Goal: Check status: Check status

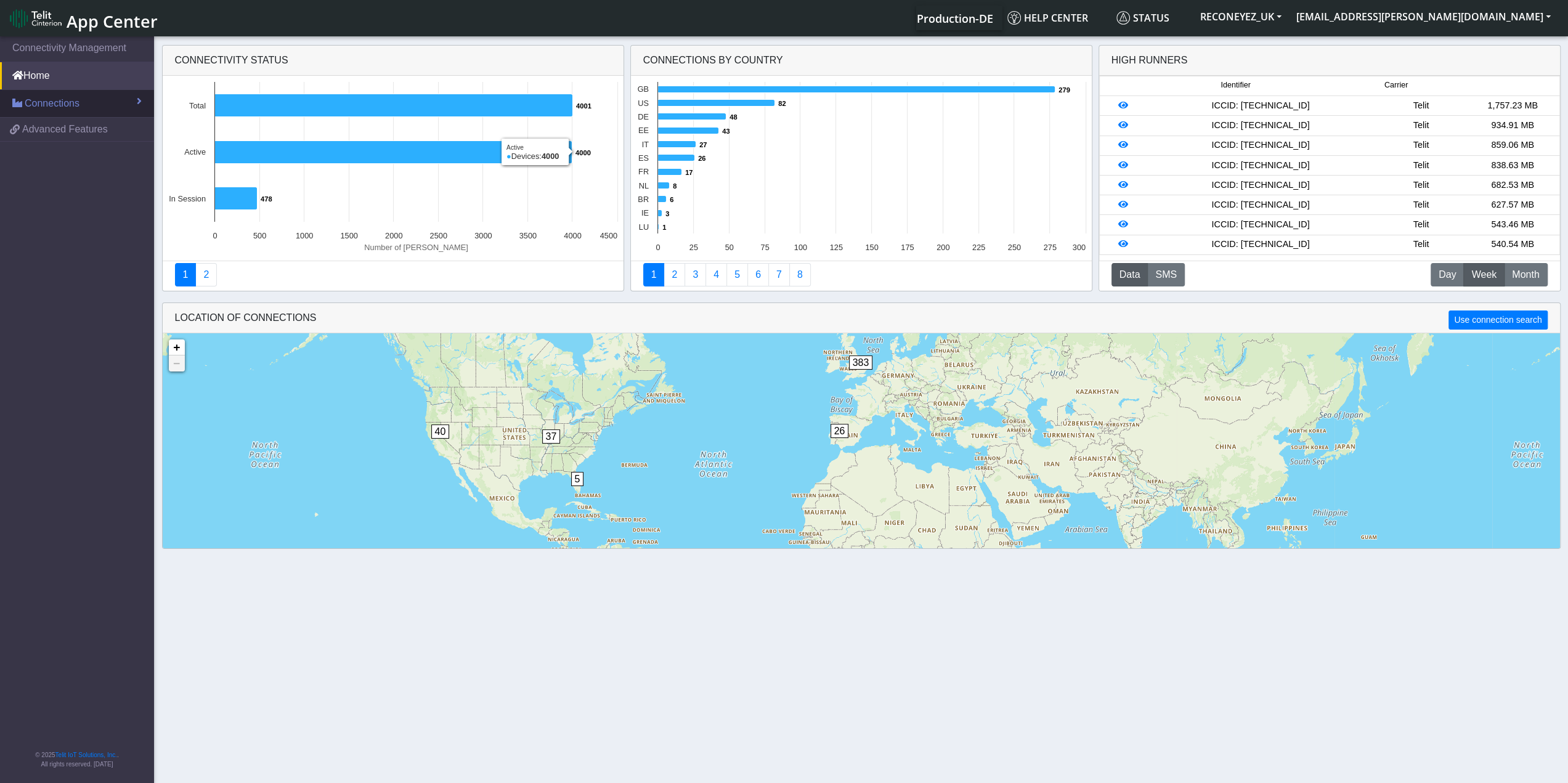
click at [102, 97] on link "Connections" at bounding box center [77, 104] width 154 height 27
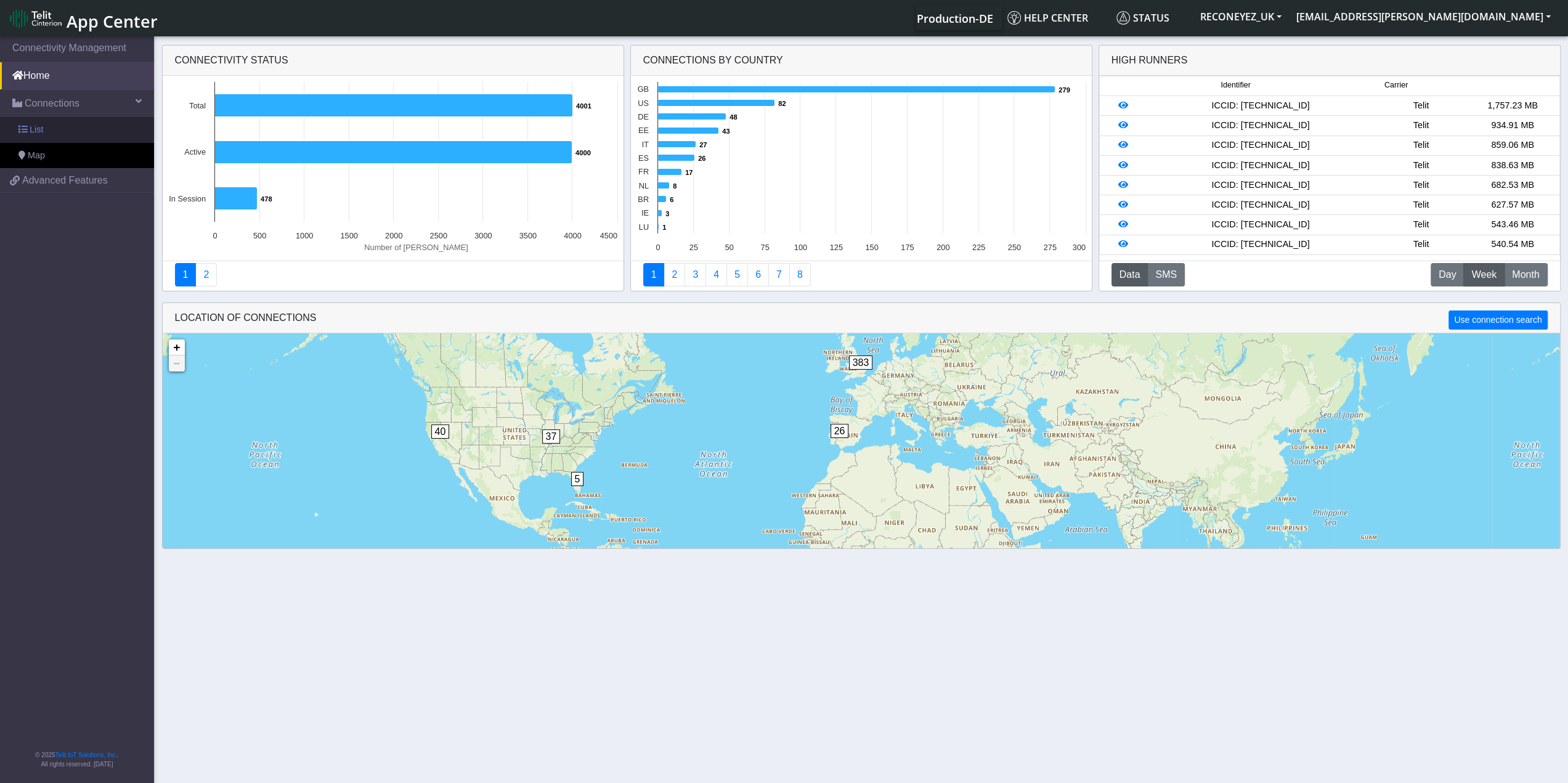
click at [92, 121] on link "List" at bounding box center [77, 130] width 154 height 26
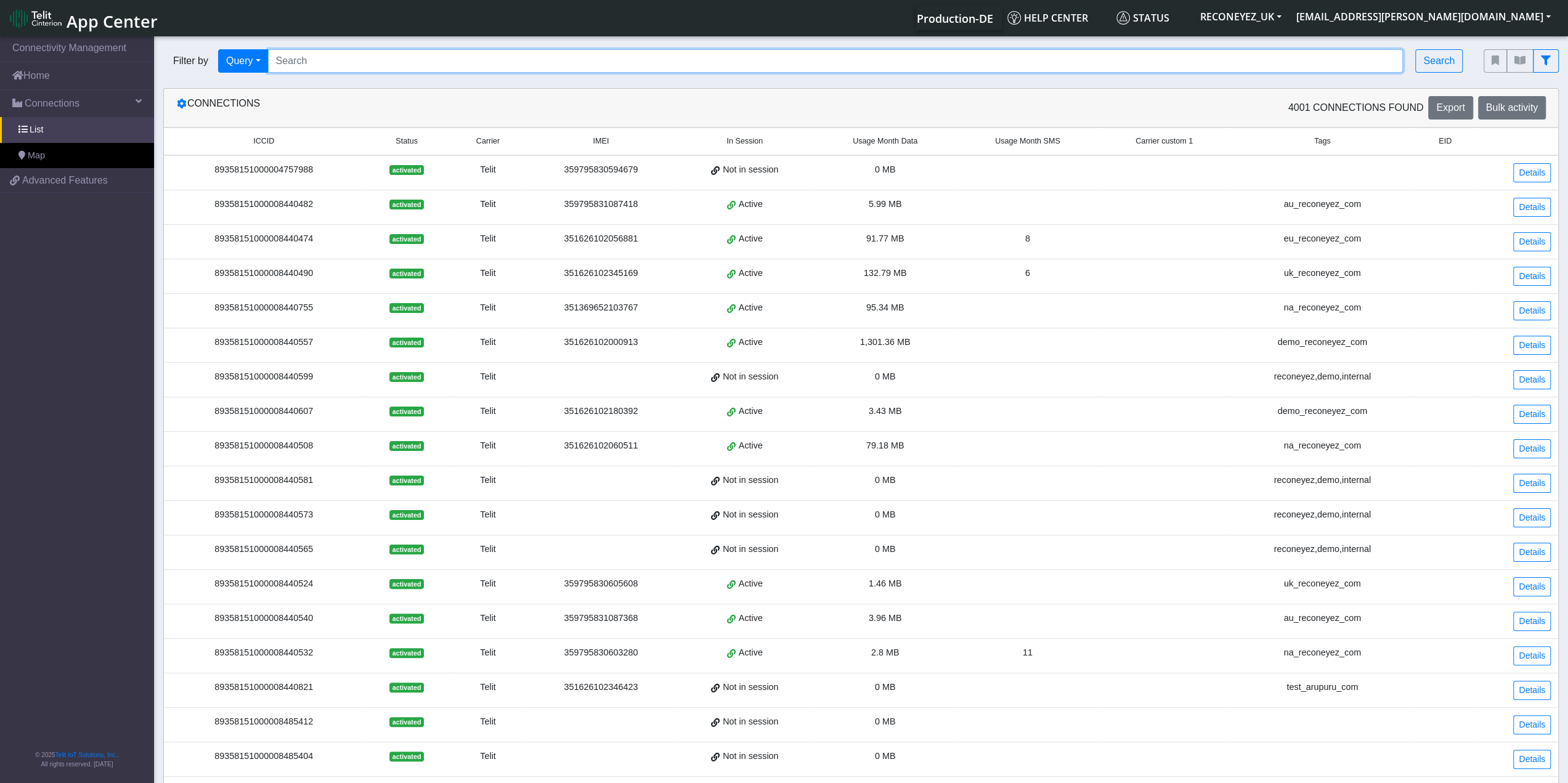
click at [377, 65] on input "Search..." at bounding box center [836, 60] width 1136 height 23
paste input "89358151000008420013"
type input "89358151000008420013"
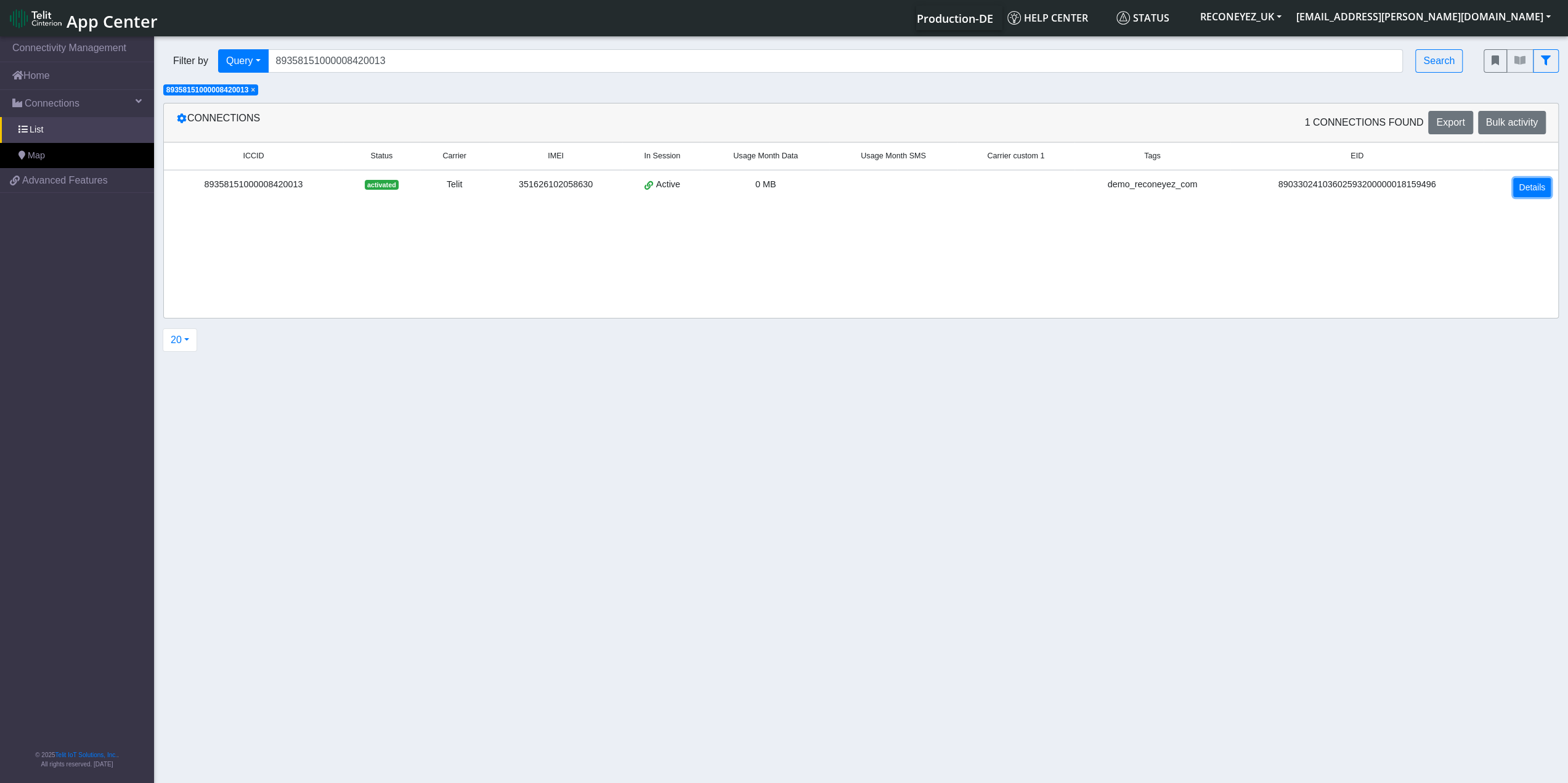
click at [1534, 185] on link "Details" at bounding box center [1532, 187] width 38 height 19
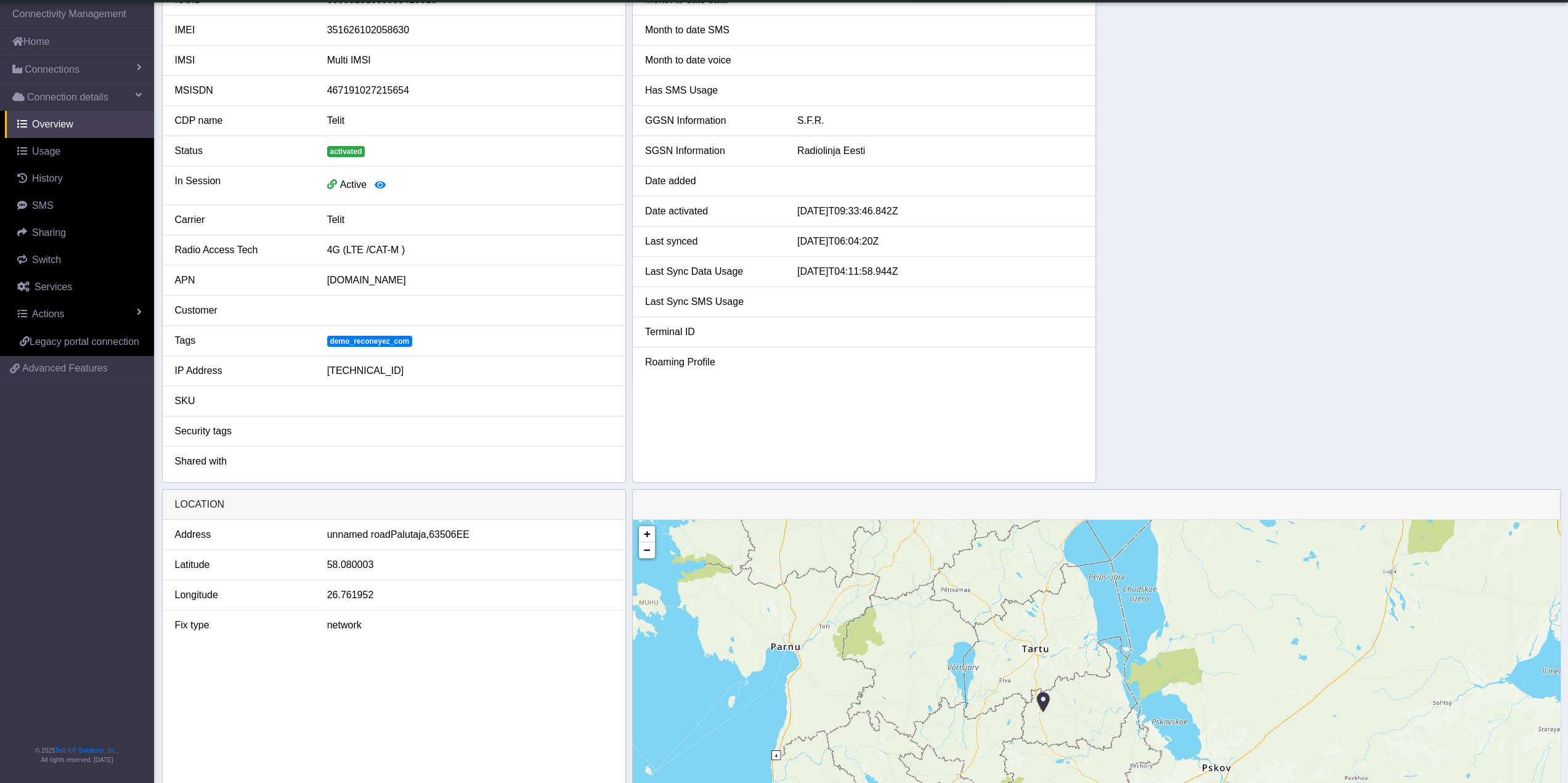
scroll to position [124, 0]
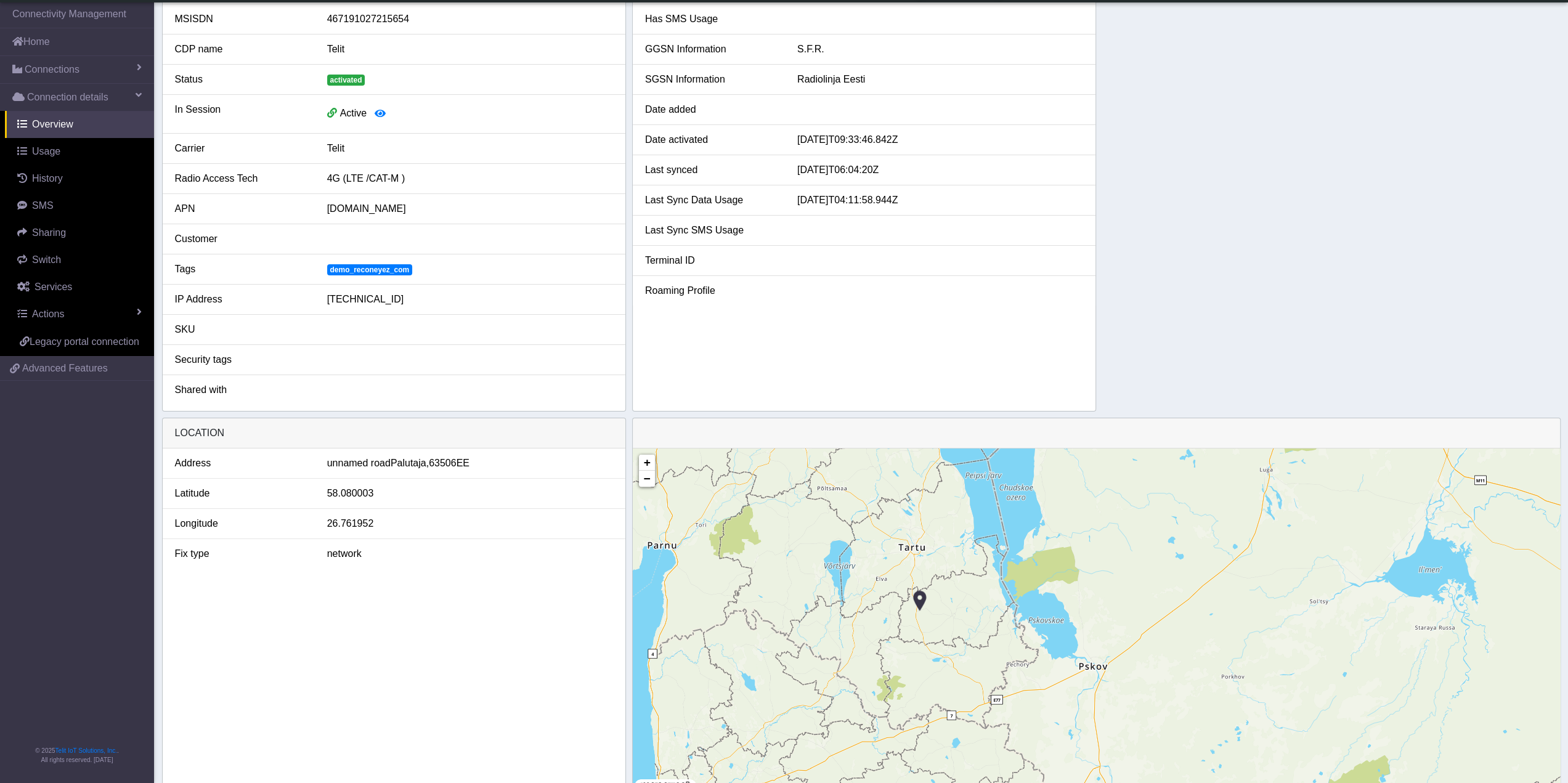
drag, startPoint x: 893, startPoint y: 571, endPoint x: 914, endPoint y: 606, distance: 40.8
click at [914, 608] on div "+ − ©2025 MapQuest, | Terms" at bounding box center [1097, 621] width 927 height 345
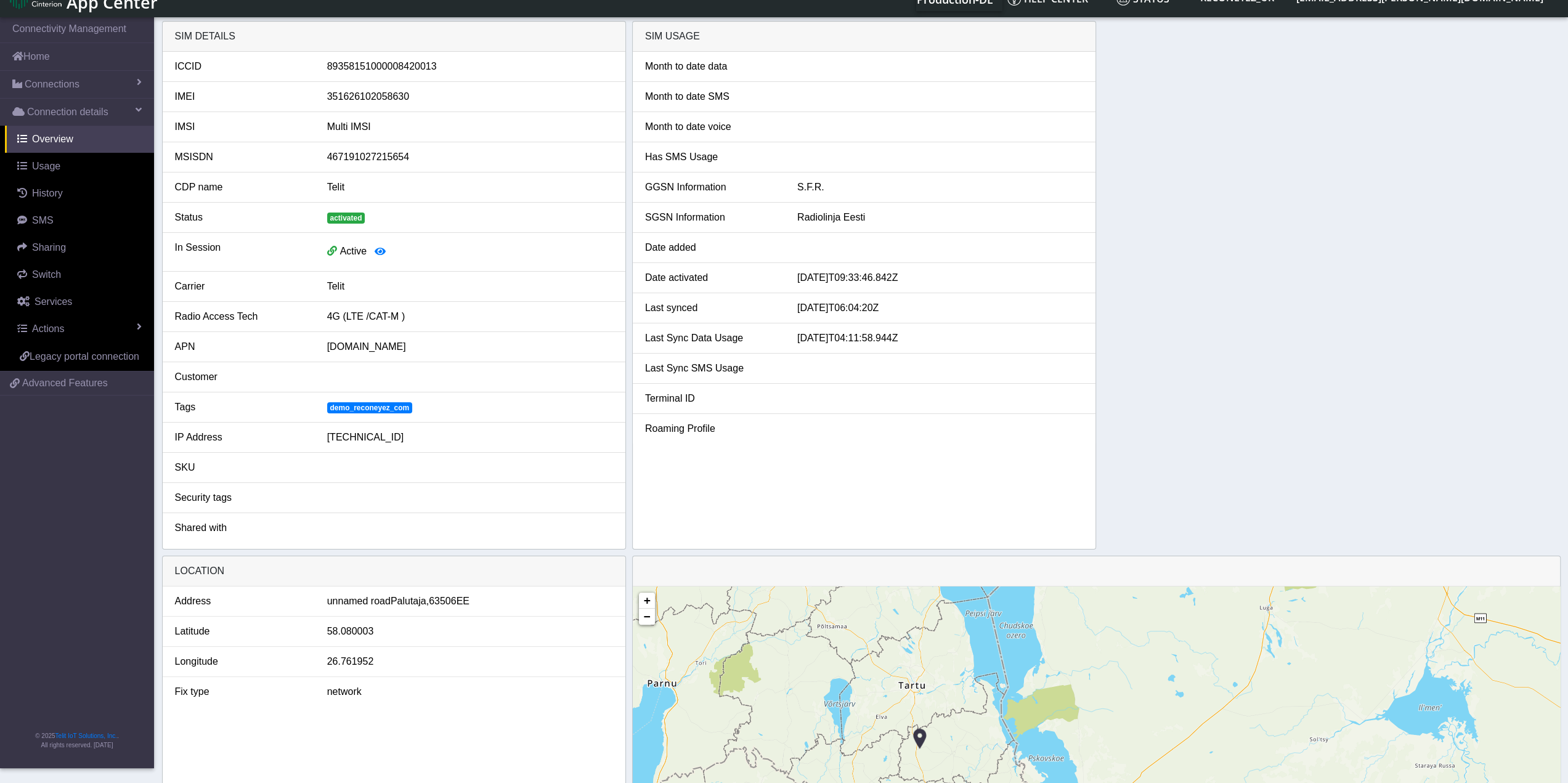
scroll to position [0, 0]
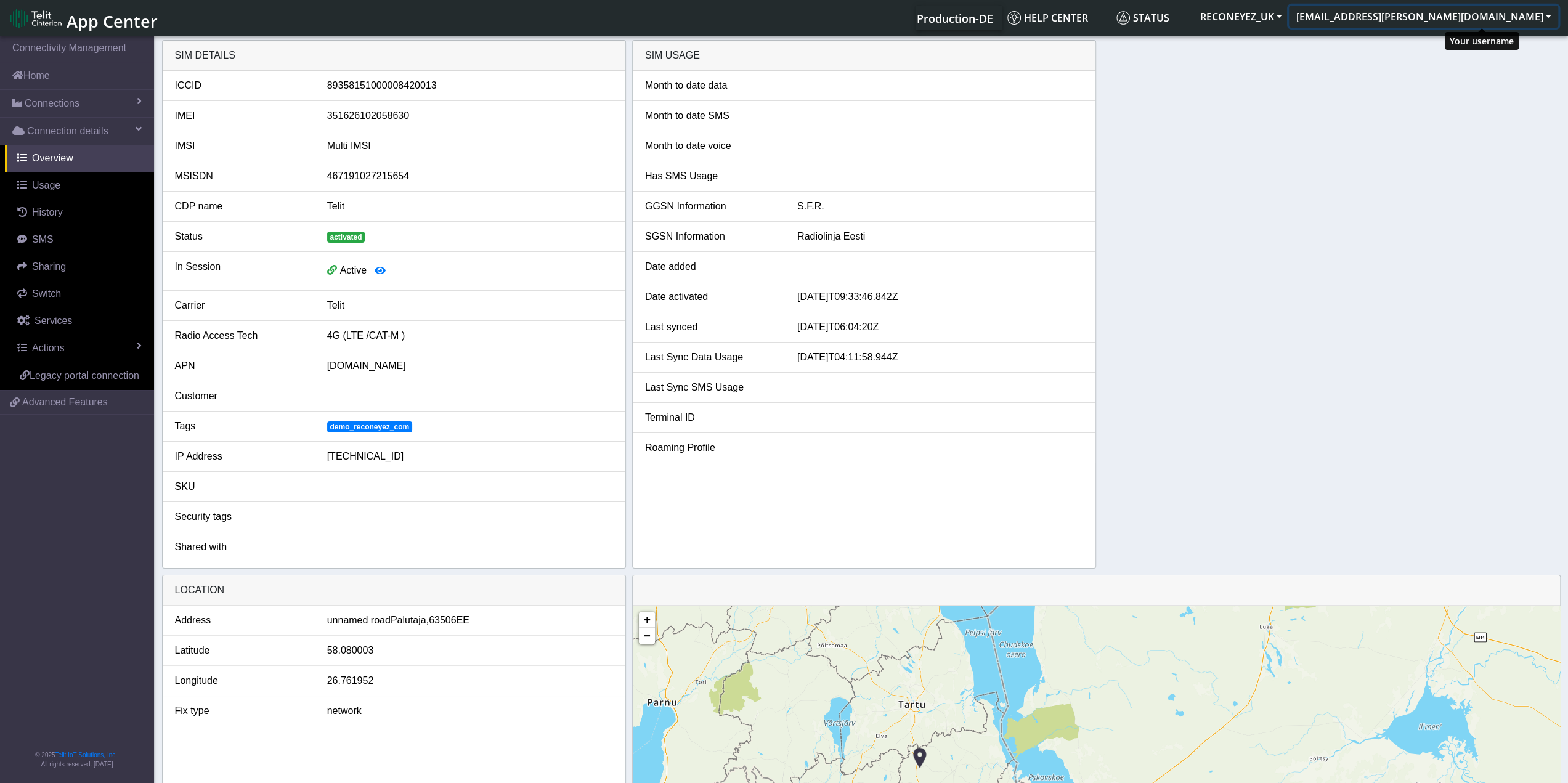
click at [1465, 26] on button "[EMAIL_ADDRESS][PERSON_NAME][DOMAIN_NAME]" at bounding box center [1423, 16] width 269 height 22
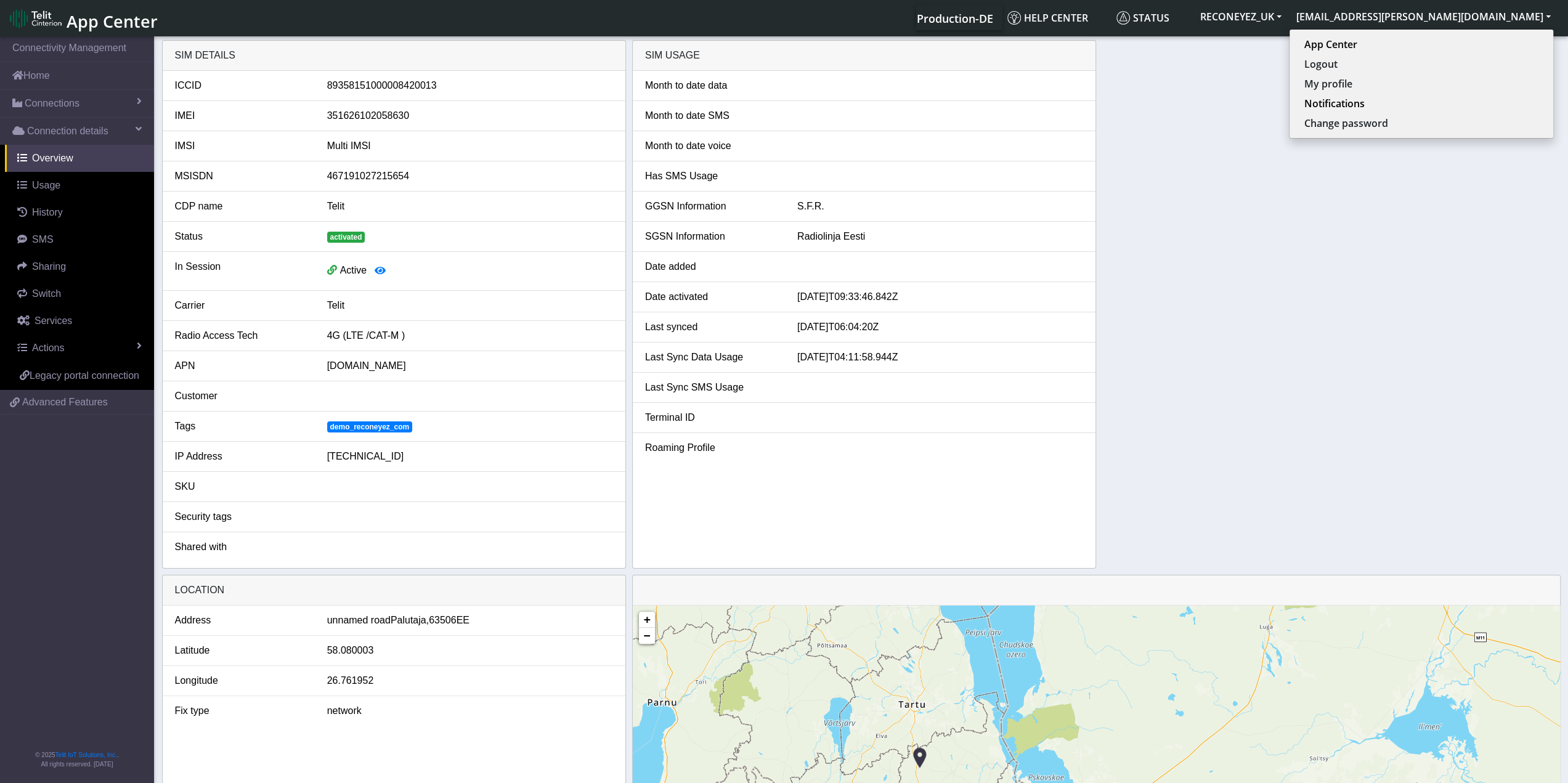
click at [42, 7] on link "App Center" at bounding box center [83, 18] width 146 height 26
